Goal: Information Seeking & Learning: Learn about a topic

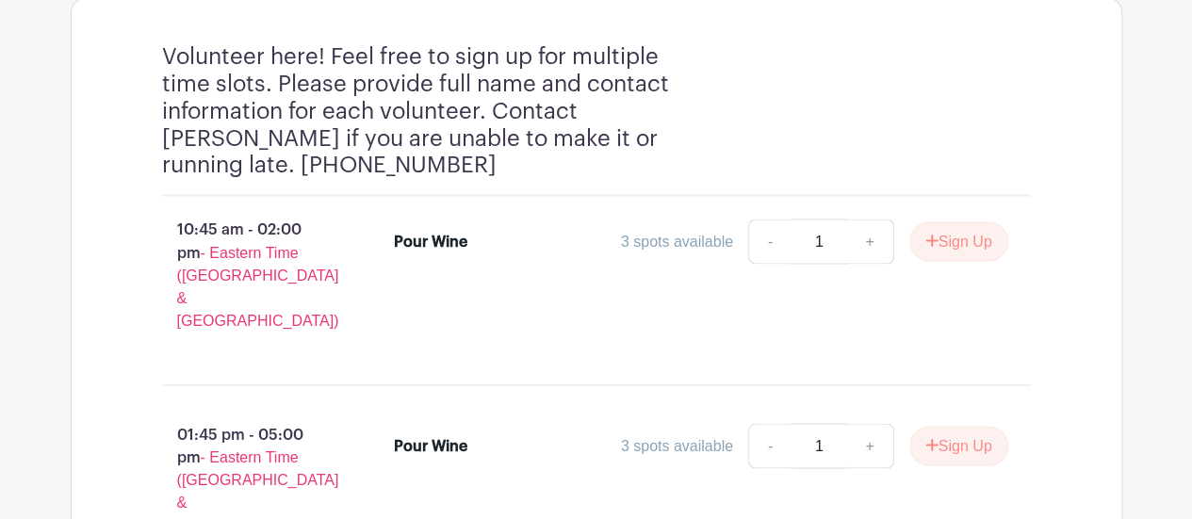
scroll to position [1497, 0]
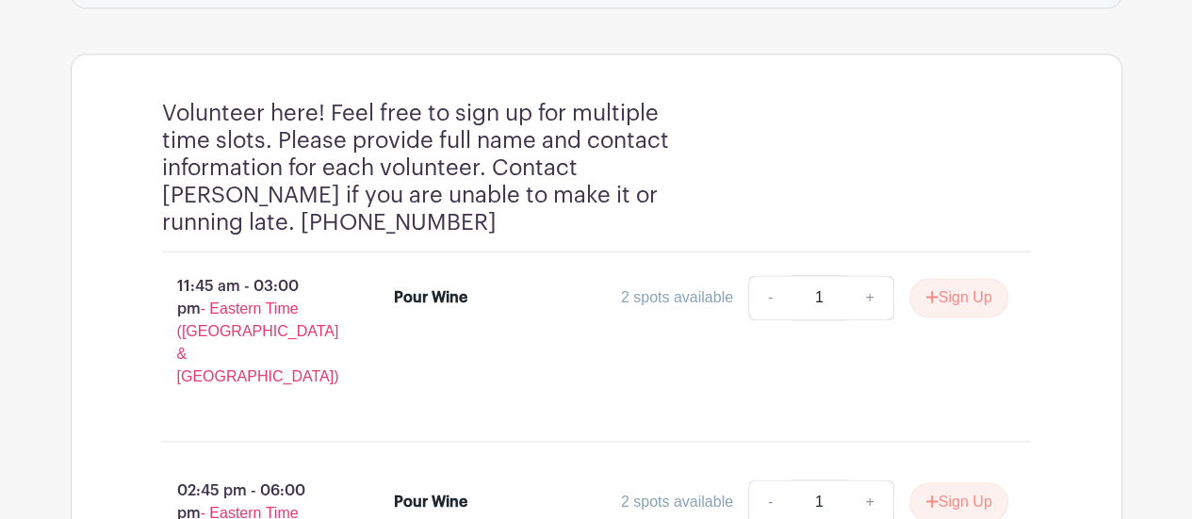
scroll to position [1062, 0]
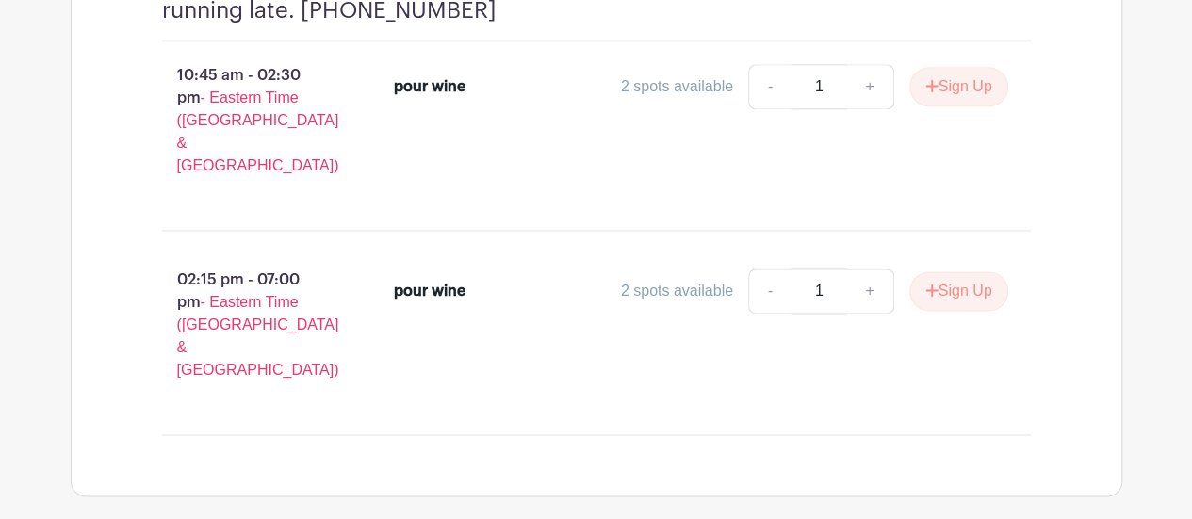
scroll to position [1266, 0]
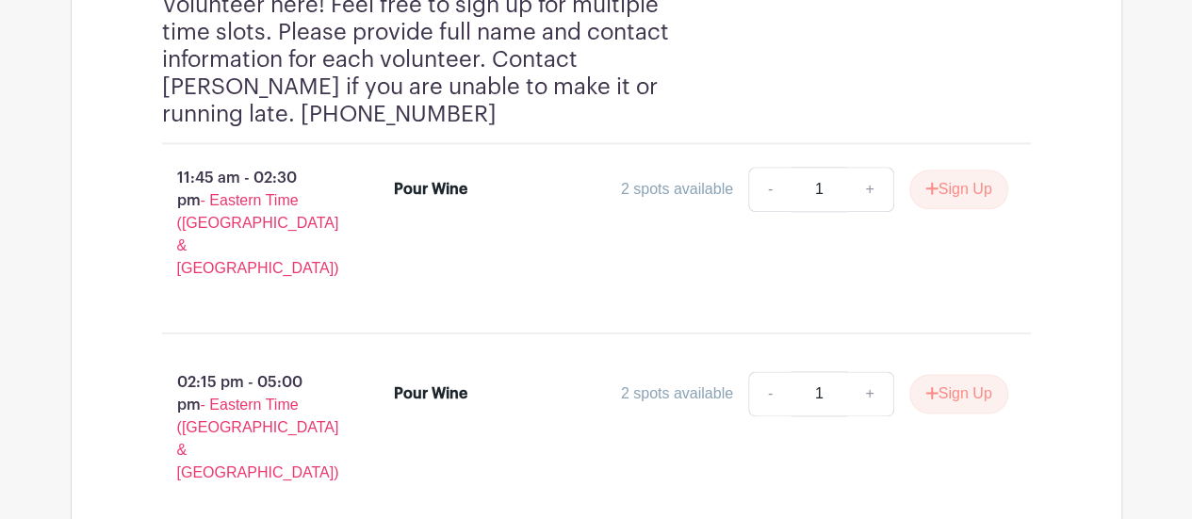
scroll to position [1225, 0]
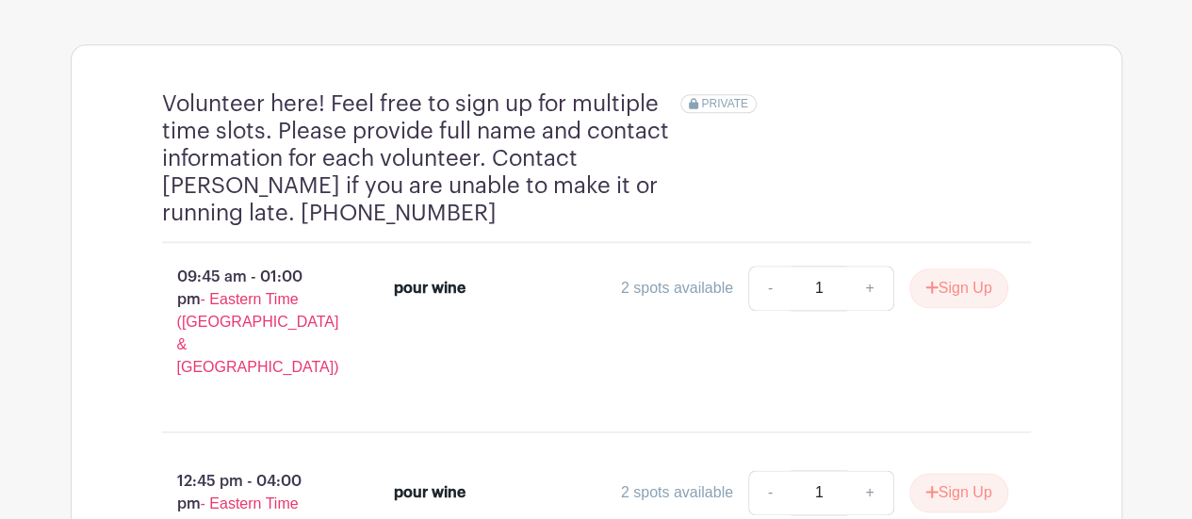
scroll to position [1131, 0]
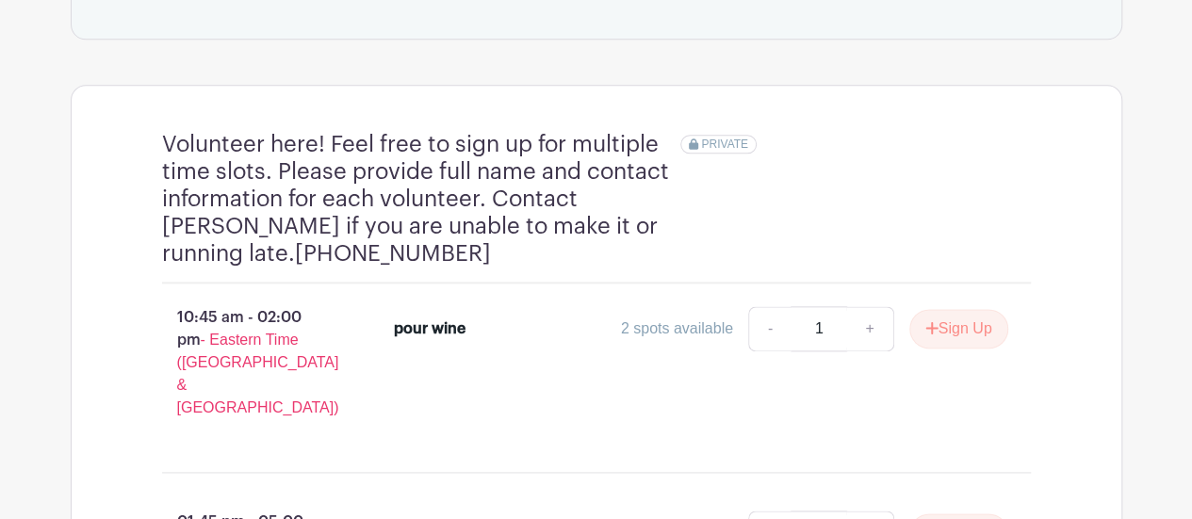
scroll to position [808, 0]
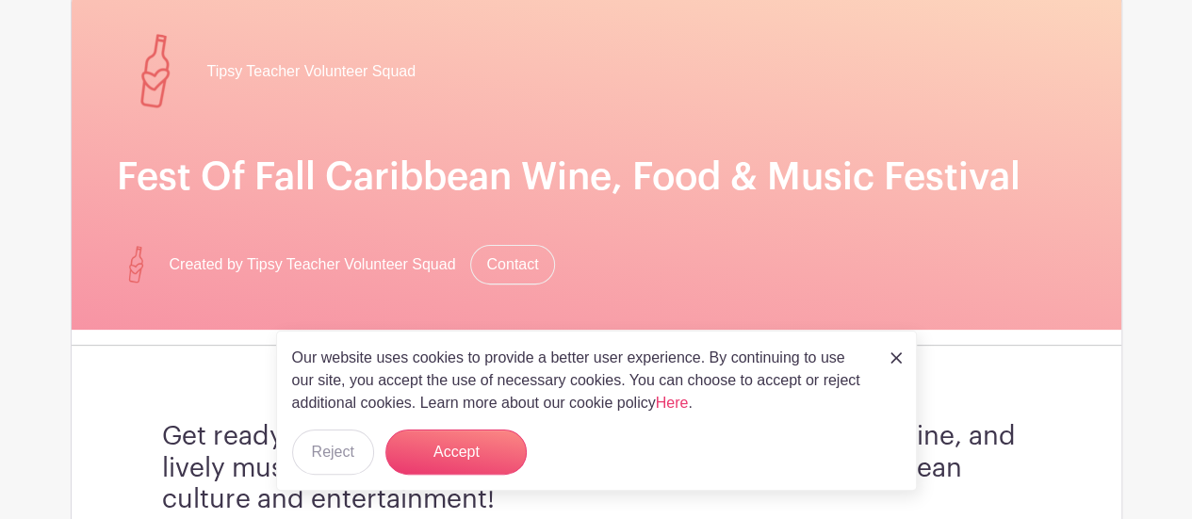
scroll to position [188, 0]
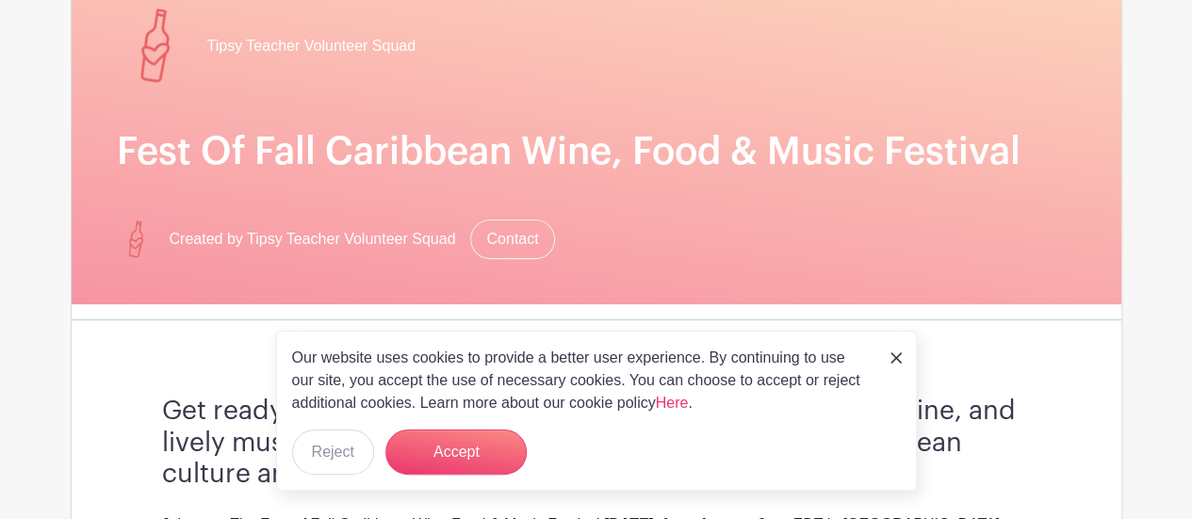
drag, startPoint x: 122, startPoint y: 149, endPoint x: 1178, endPoint y: 145, distance: 1056.1
copy h1 "Fest Of Fall Caribbean Wine, Food & Music Festival"
